Goal: Task Accomplishment & Management: Manage account settings

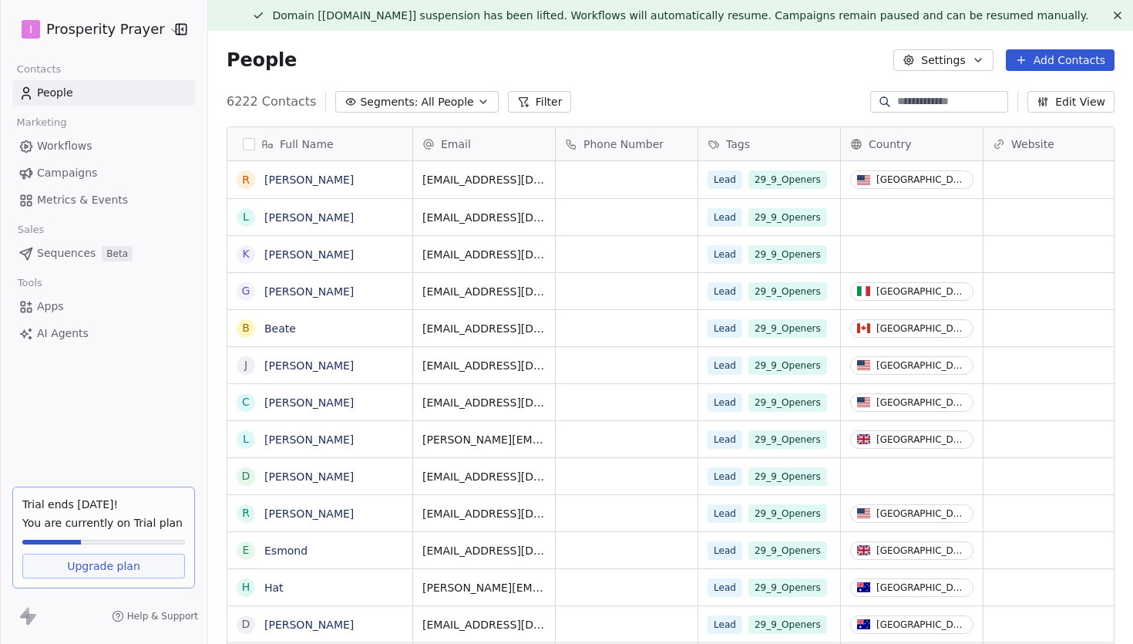
scroll to position [566, 925]
click at [91, 172] on span "Campaigns" at bounding box center [67, 173] width 60 height 16
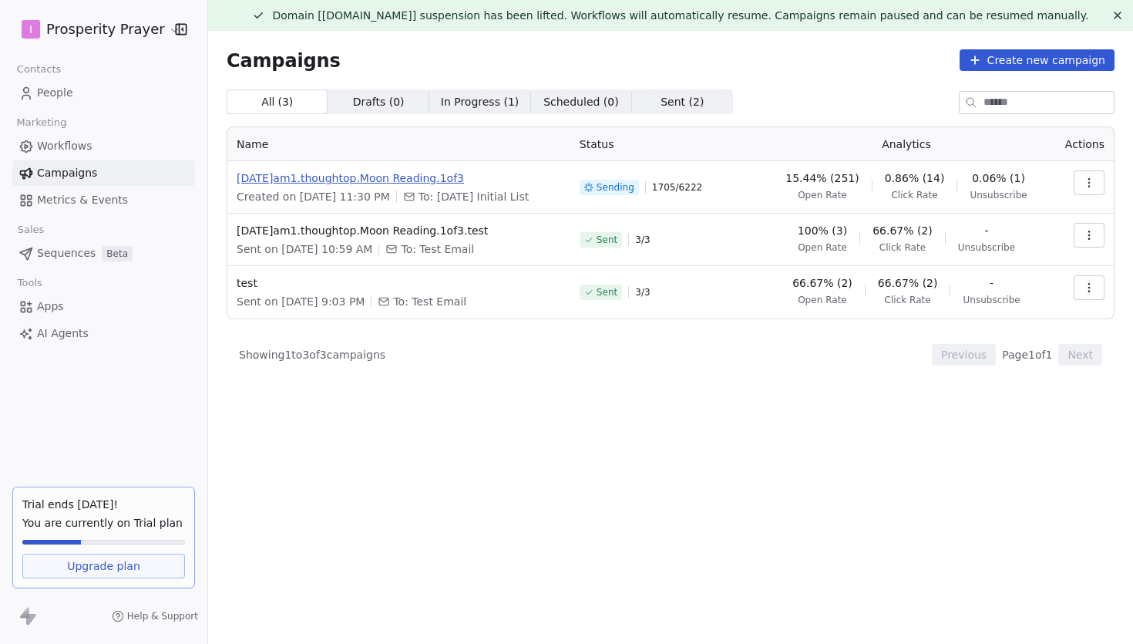
click at [444, 176] on span "[DATE]am1.thoughtop.Moon Reading.1of3" at bounding box center [399, 177] width 324 height 15
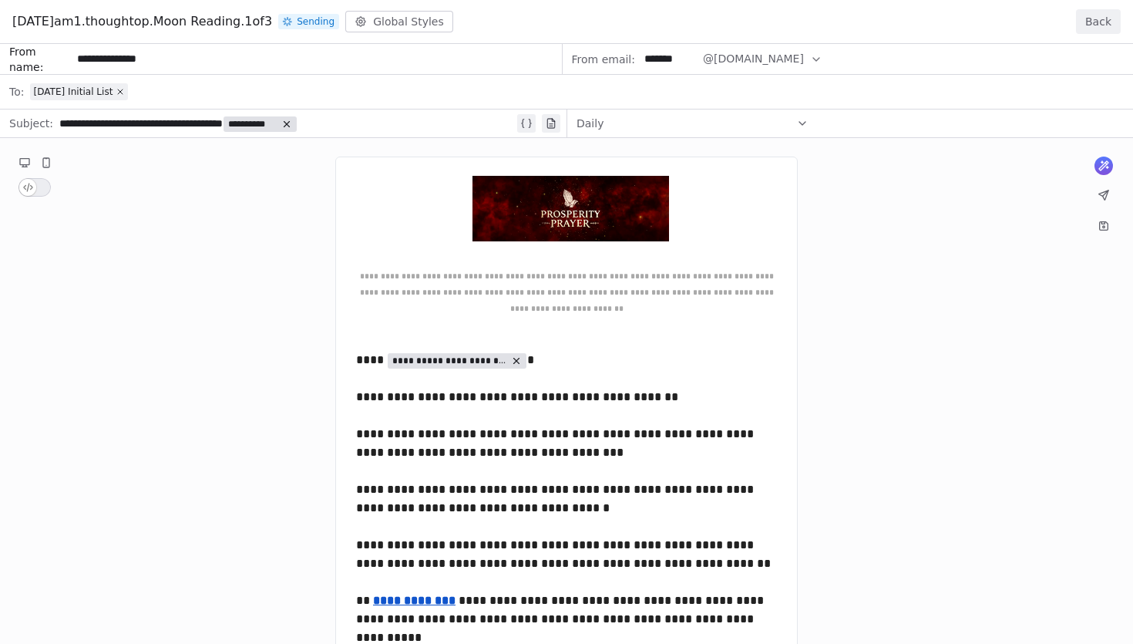
click at [1104, 14] on button "Back" at bounding box center [1098, 21] width 45 height 25
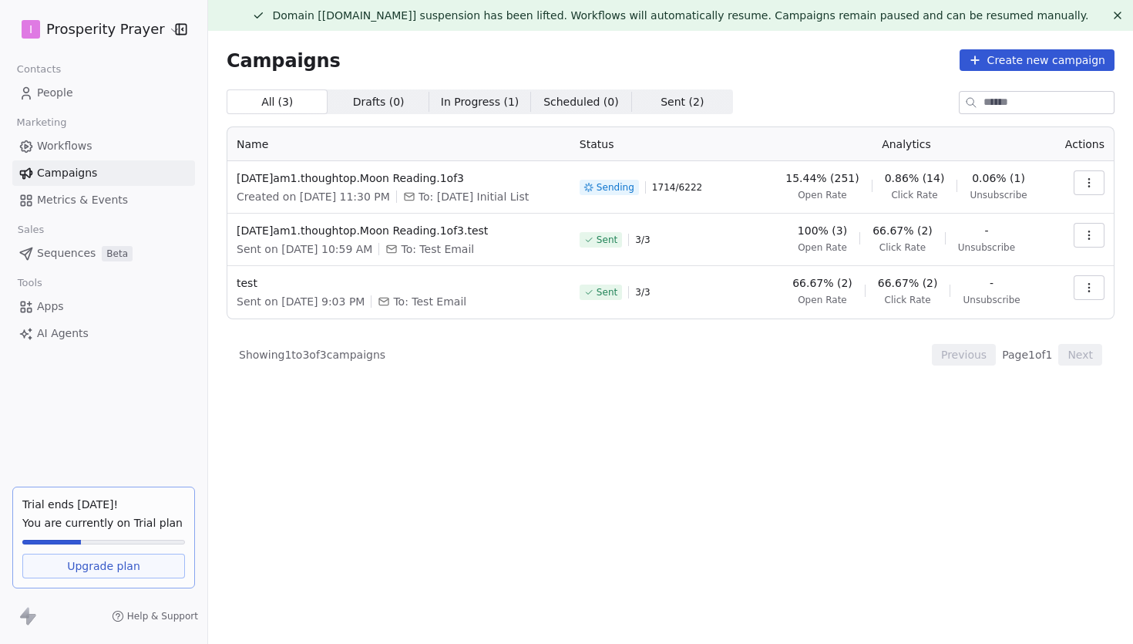
click at [128, 41] on html "I Prosperity Prayer Contacts People Marketing Workflows Campaigns Metrics & Eve…" at bounding box center [566, 322] width 1133 height 644
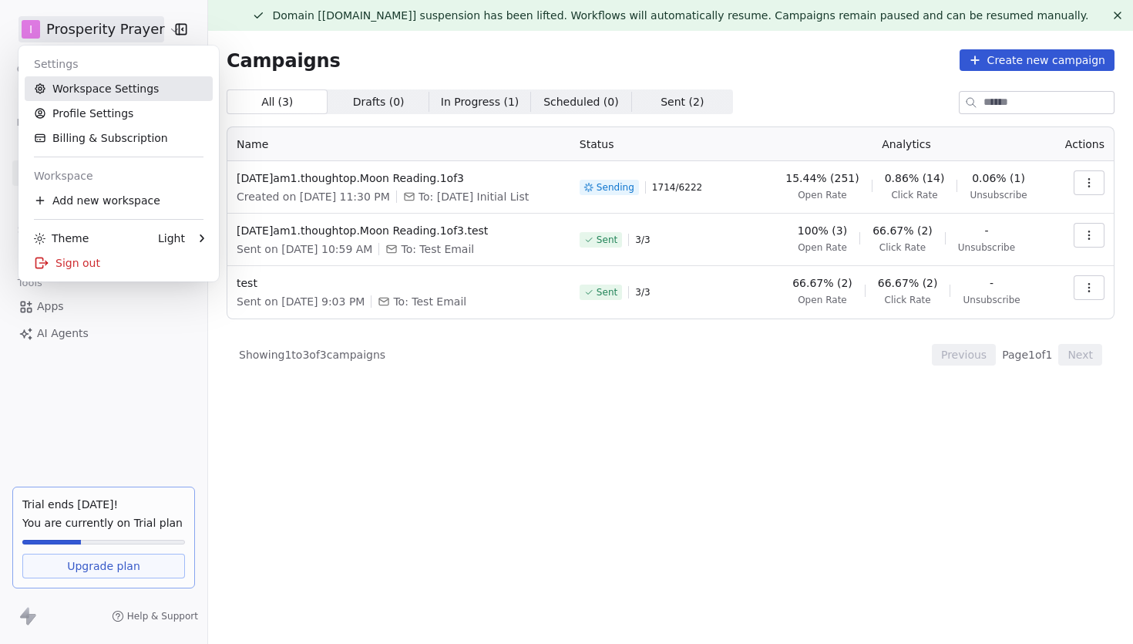
click at [125, 82] on link "Workspace Settings" at bounding box center [119, 88] width 188 height 25
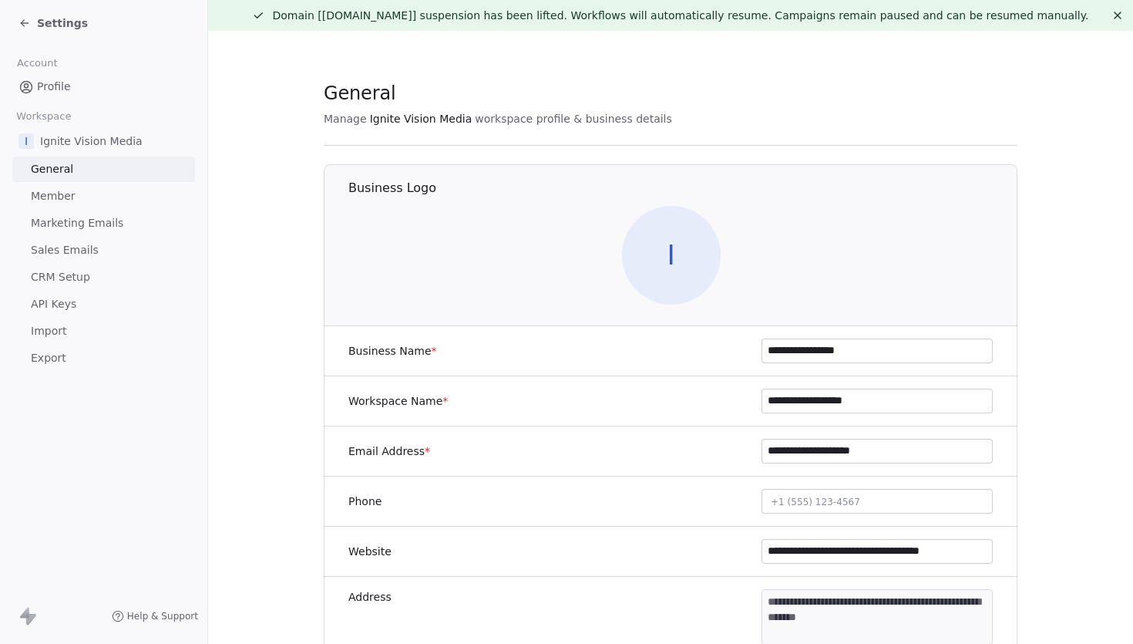
click at [109, 224] on span "Marketing Emails" at bounding box center [77, 223] width 92 height 16
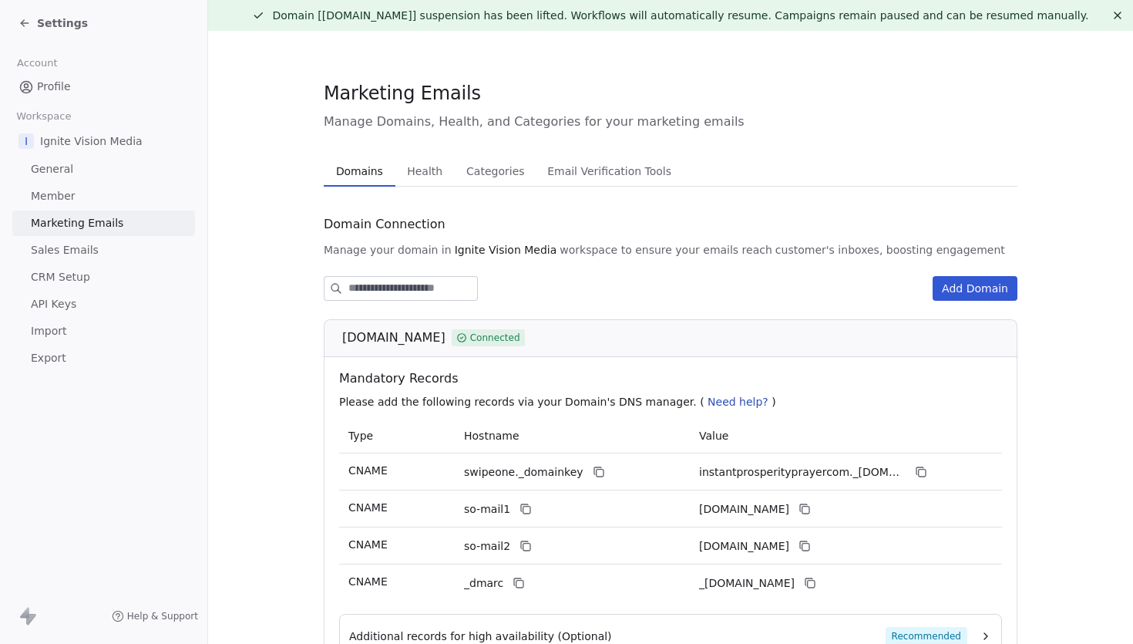
click at [422, 172] on span "Health" at bounding box center [425, 171] width 48 height 22
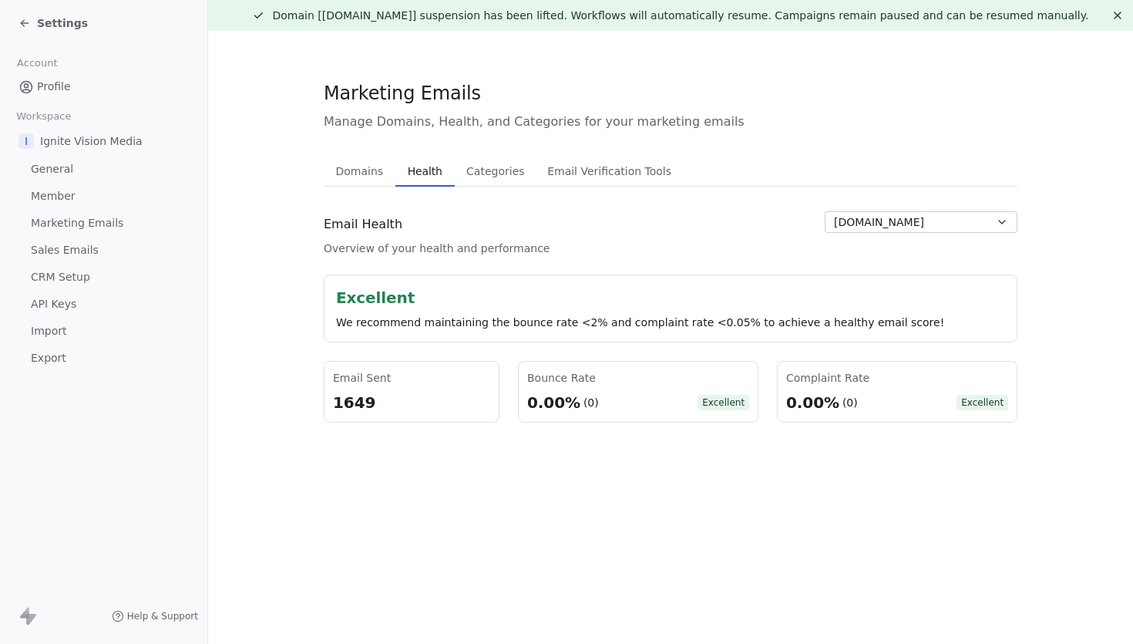
click at [534, 395] on div "0.00%" at bounding box center [553, 403] width 53 height 22
click at [510, 464] on section "Marketing Emails Manage Domains, Health, and Categories for your marketing emai…" at bounding box center [670, 251] width 925 height 441
click at [380, 173] on span "Domains" at bounding box center [360, 171] width 60 height 22
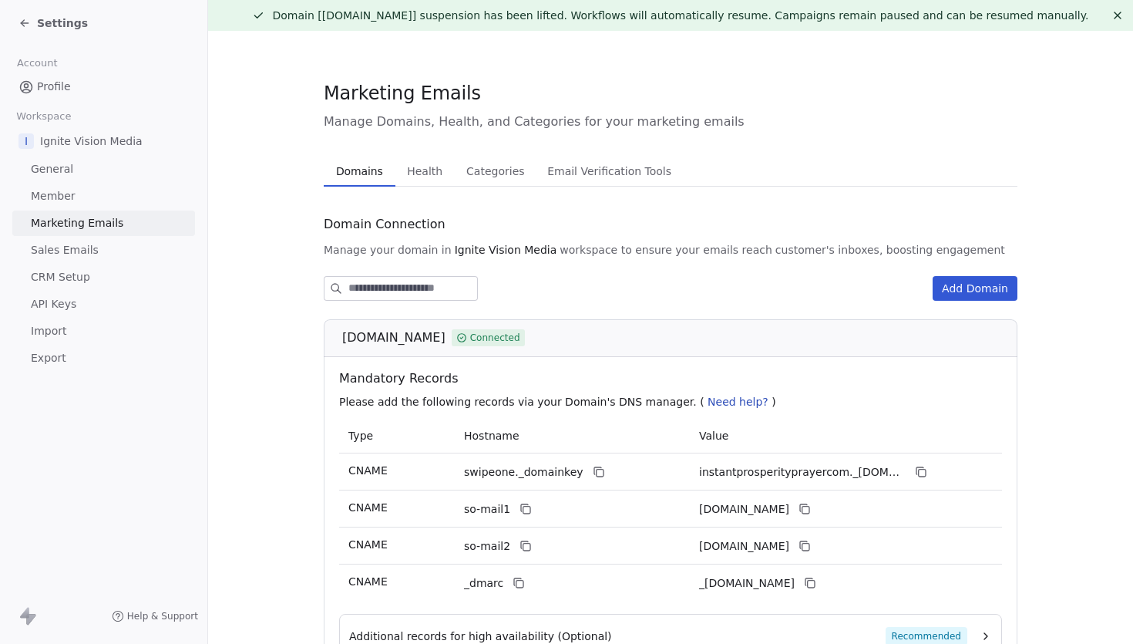
click at [22, 23] on icon at bounding box center [22, 24] width 3 height 3
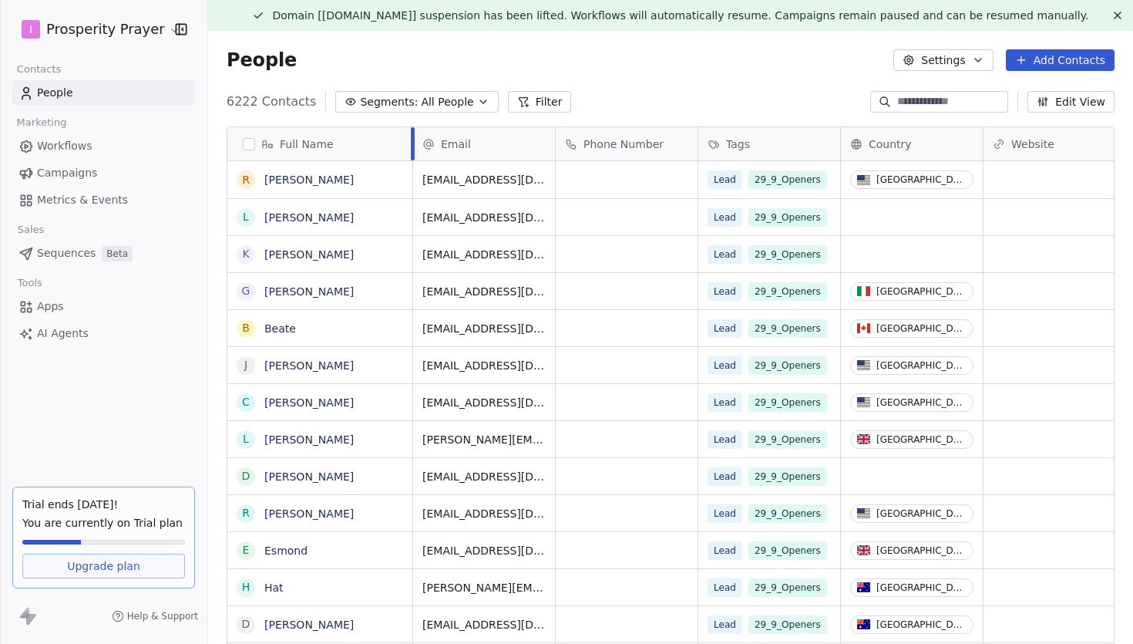
scroll to position [566, 925]
